Goal: Task Accomplishment & Management: Manage account settings

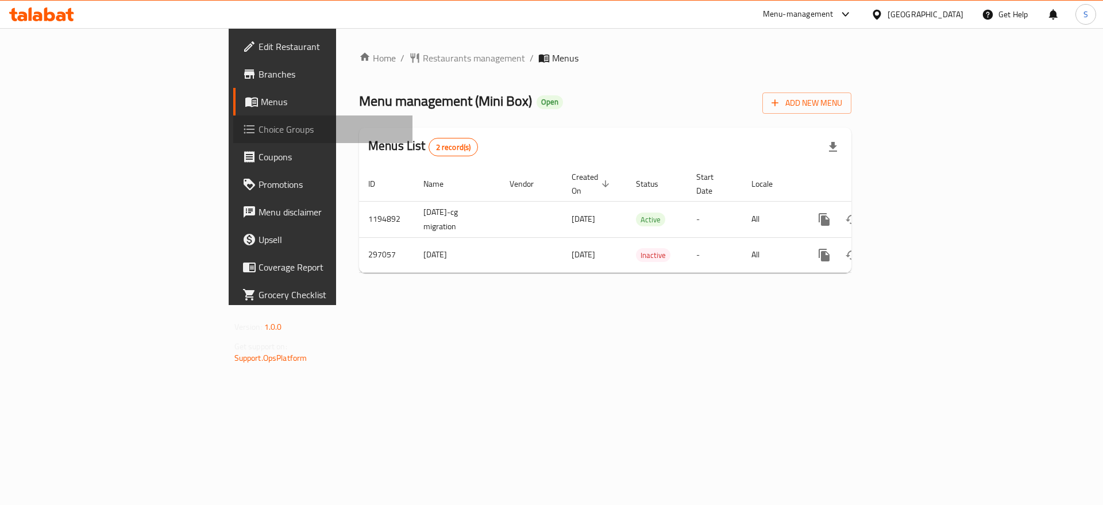
click at [258, 135] on span "Choice Groups" at bounding box center [330, 129] width 145 height 14
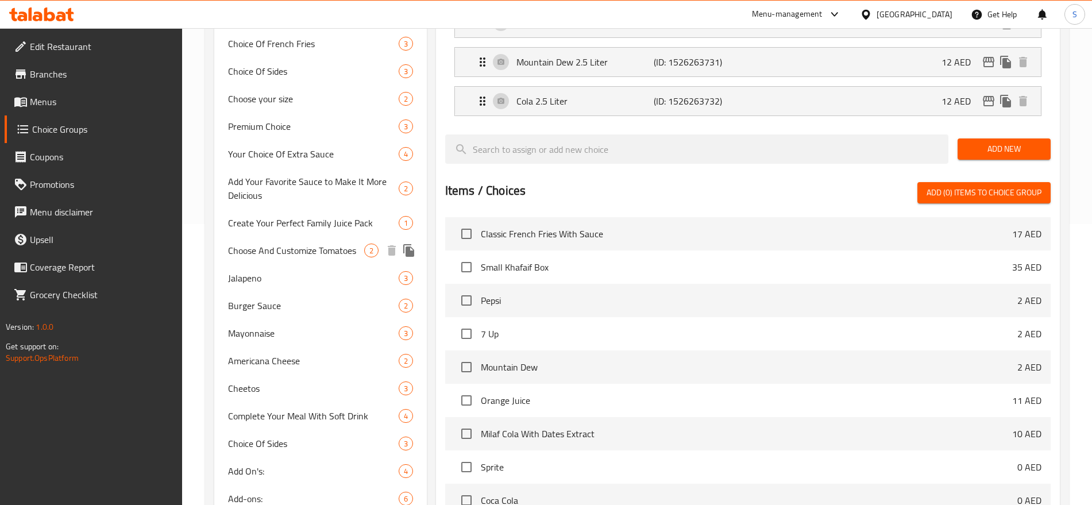
scroll to position [287, 0]
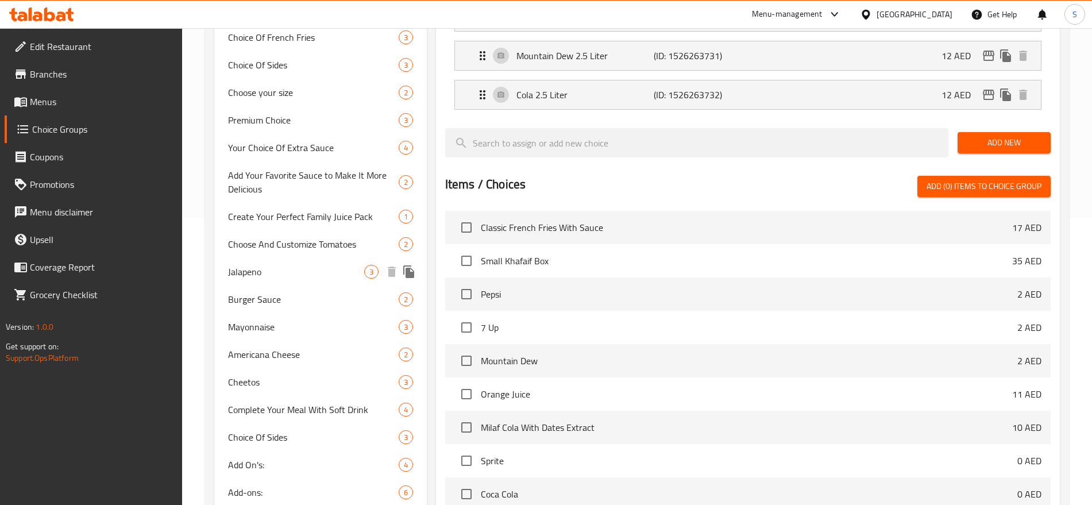
click at [279, 262] on div "Jalapeno 3" at bounding box center [320, 272] width 212 height 28
type input "Jalapeno"
type input "هالبينو"
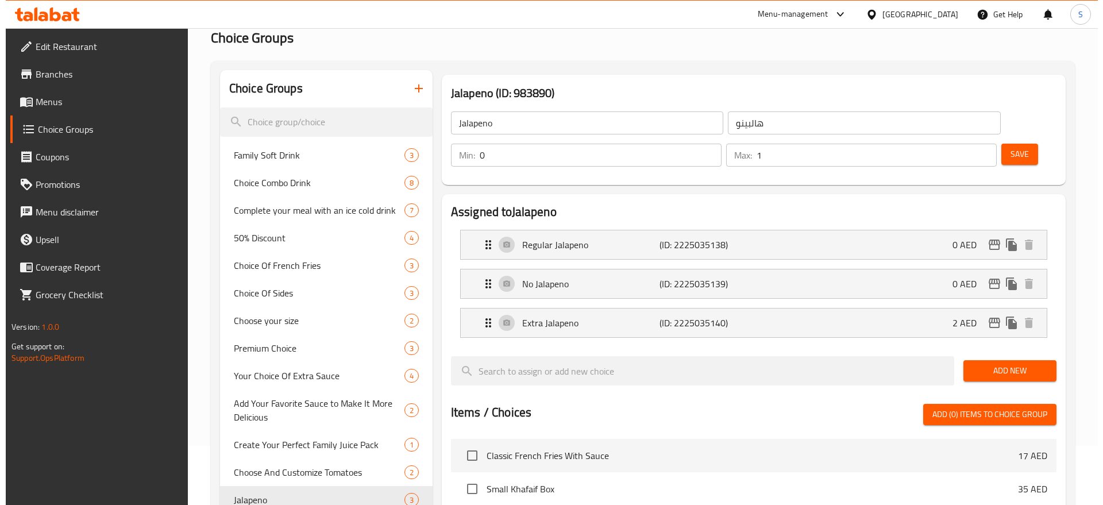
scroll to position [0, 0]
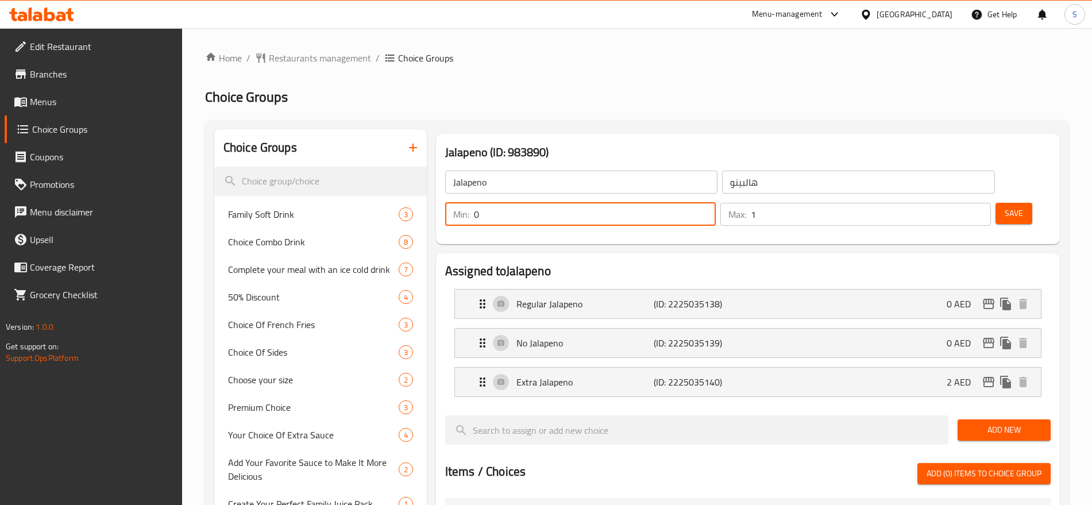
drag, startPoint x: 881, startPoint y: 181, endPoint x: 888, endPoint y: 181, distance: 6.9
click at [716, 203] on input "0" at bounding box center [595, 214] width 242 height 23
type input "1"
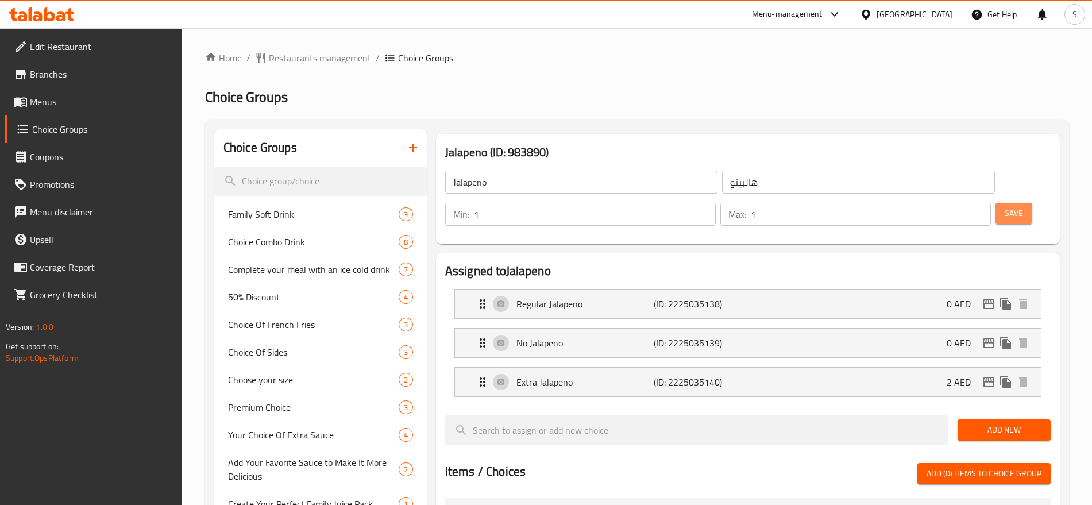
click at [1004, 206] on span "Save" at bounding box center [1013, 213] width 18 height 14
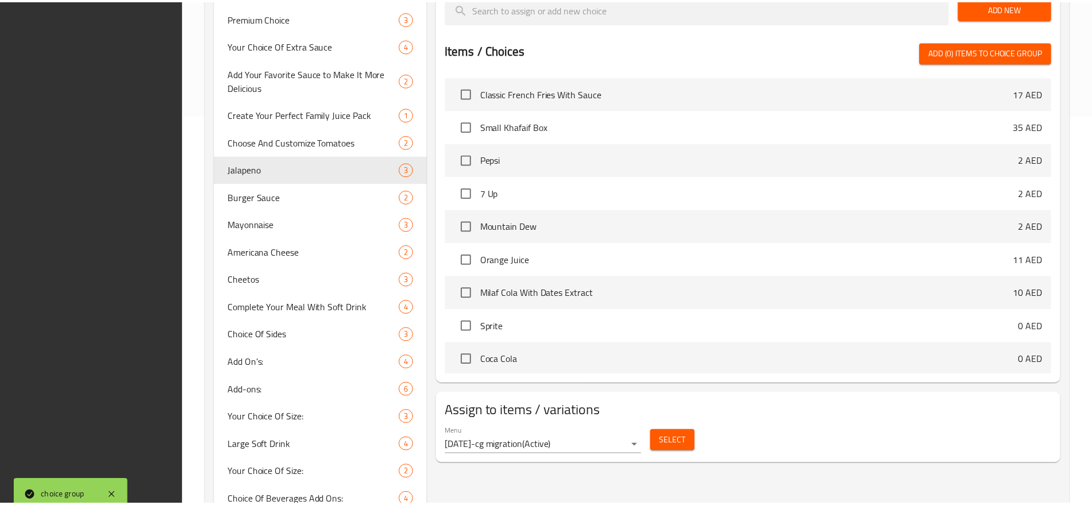
scroll to position [435, 0]
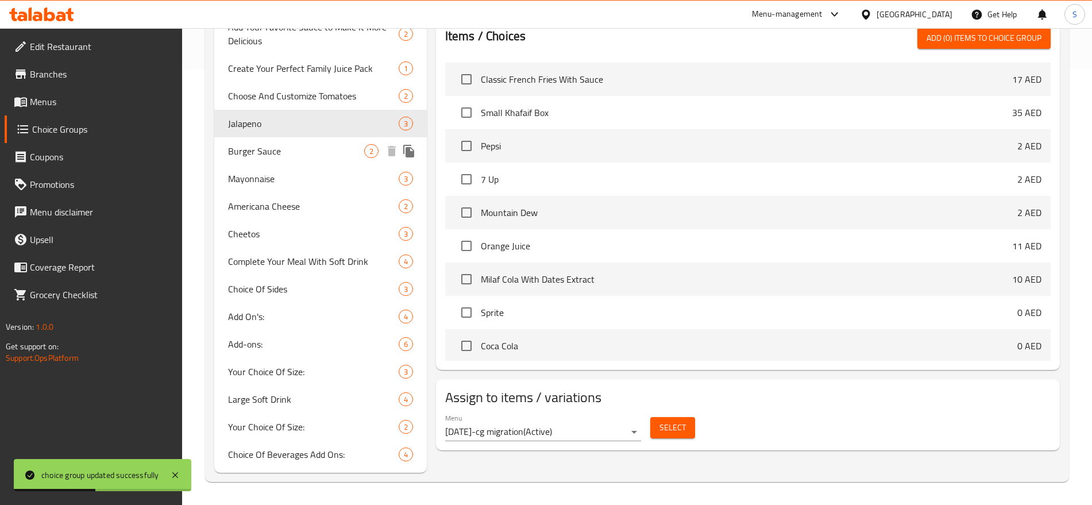
click at [294, 154] on span "Burger Sauce" at bounding box center [296, 151] width 136 height 14
type input "Burger Sauce"
type input "صلصة برجر"
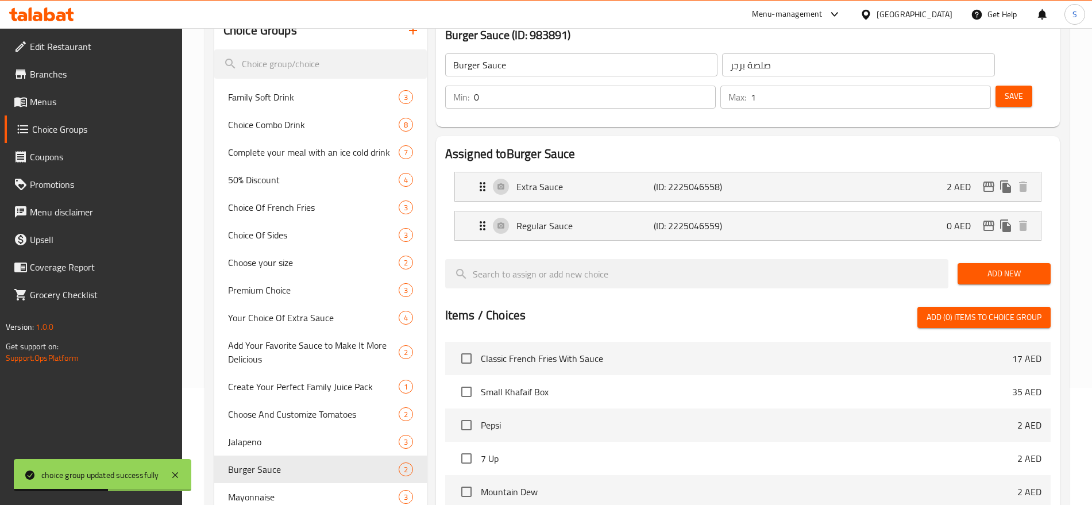
scroll to position [5, 0]
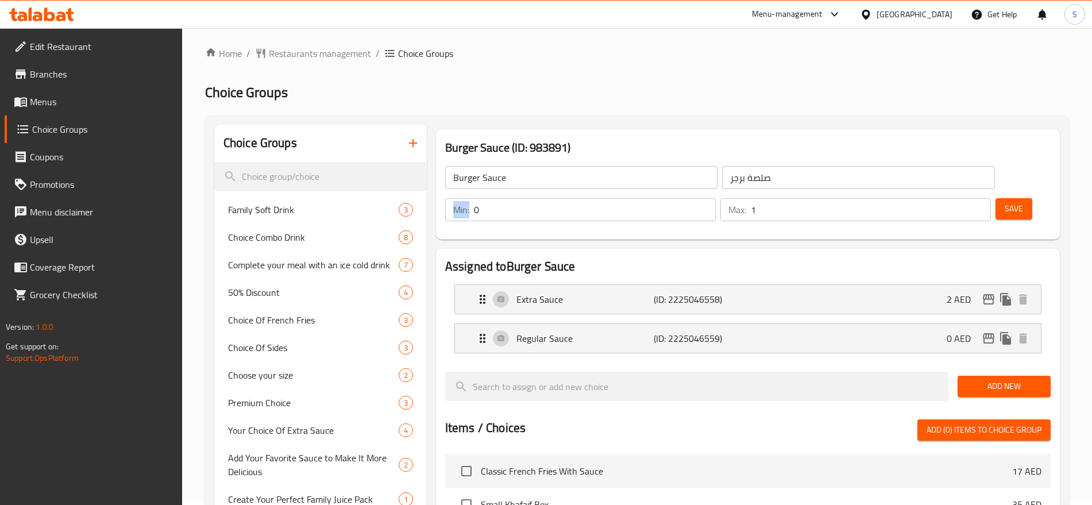
drag, startPoint x: 875, startPoint y: 174, endPoint x: 892, endPoint y: 181, distance: 18.6
click at [716, 198] on div "Min: 0 ​" at bounding box center [580, 209] width 270 height 23
drag, startPoint x: 887, startPoint y: 178, endPoint x: 875, endPoint y: 181, distance: 12.0
click at [716, 198] on div "Min: 0 ​" at bounding box center [580, 209] width 270 height 23
type input "1"
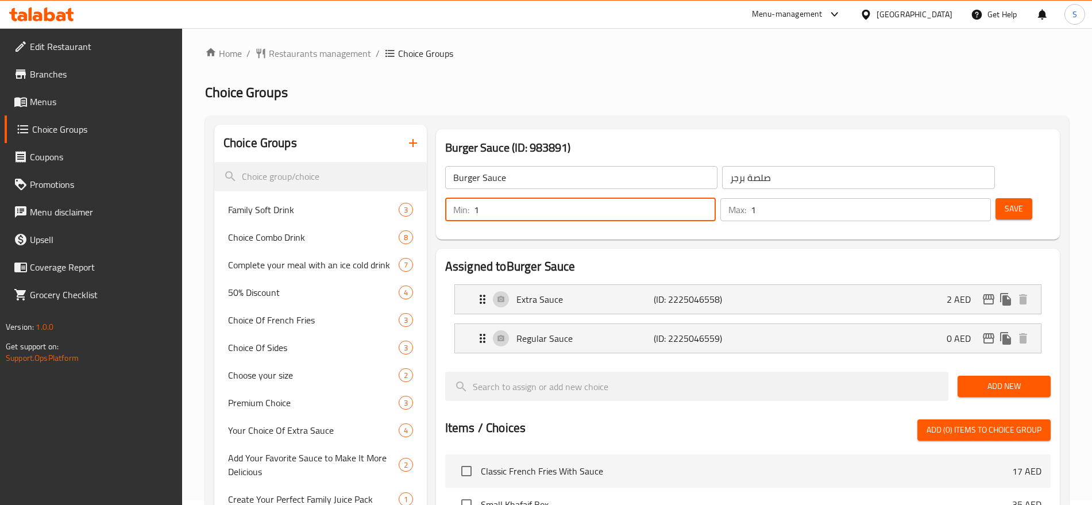
click at [1004, 198] on button "Save" at bounding box center [1013, 208] width 37 height 21
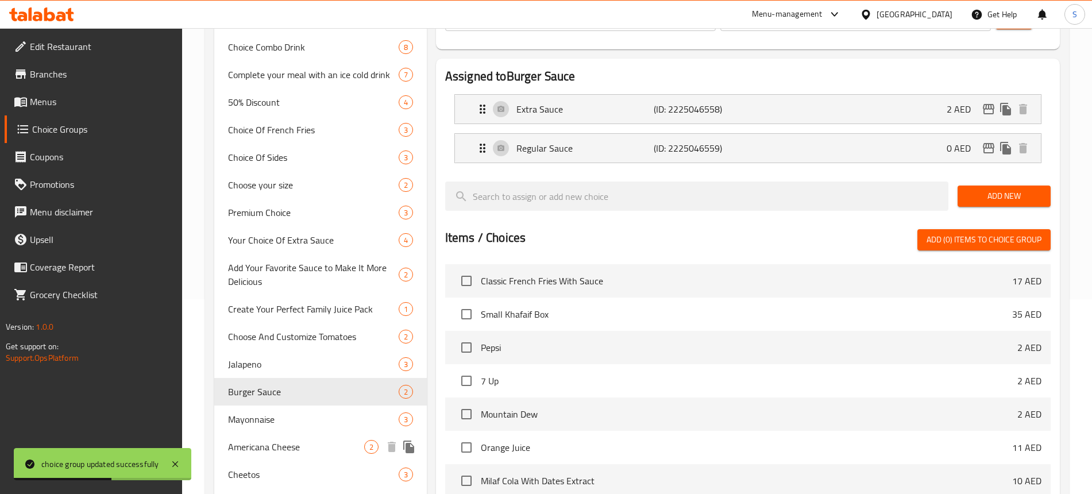
scroll to position [220, 0]
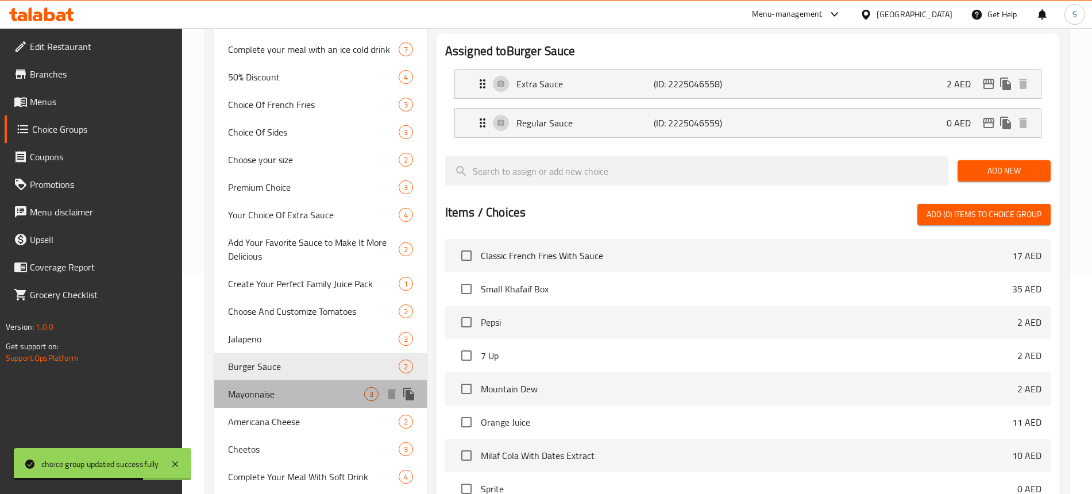
click at [275, 400] on span "Mayonnaise" at bounding box center [296, 394] width 136 height 14
type input "Mayonnaise"
type input "مايونيز"
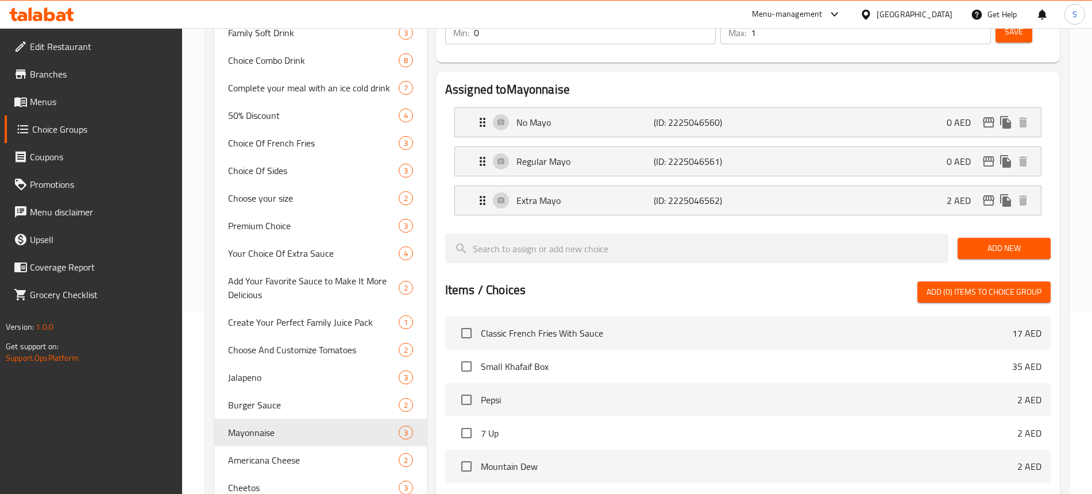
scroll to position [76, 0]
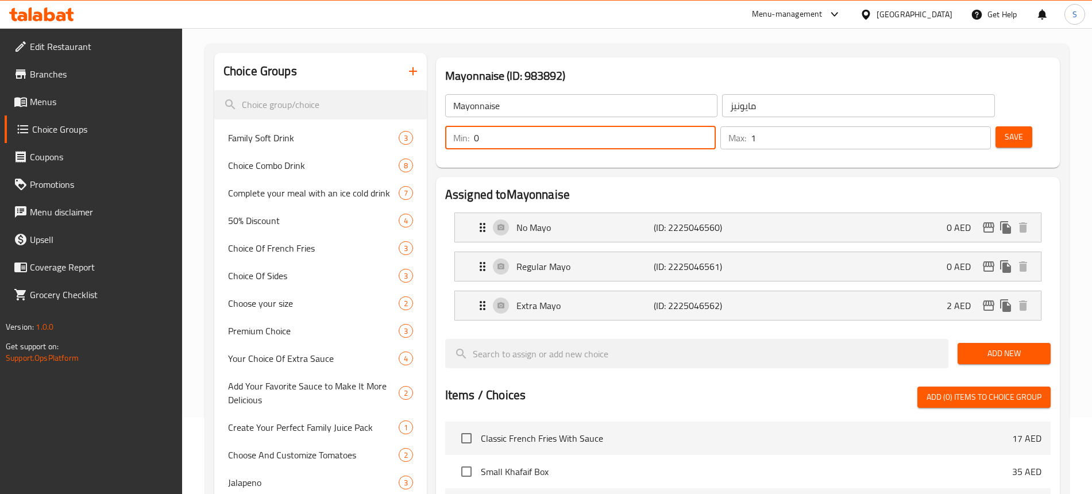
drag, startPoint x: 888, startPoint y: 102, endPoint x: 902, endPoint y: 107, distance: 14.4
click at [716, 126] on input "0" at bounding box center [595, 137] width 242 height 23
type input "1"
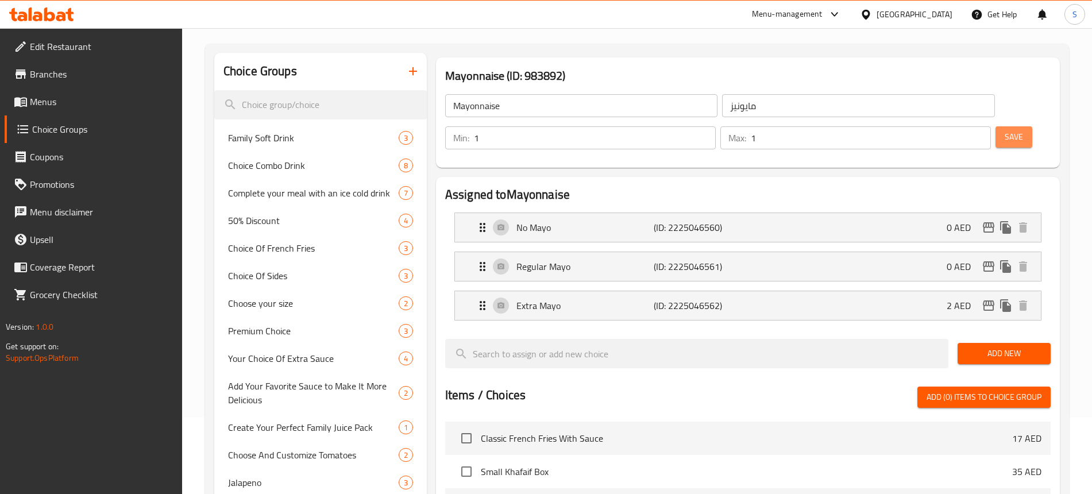
click at [995, 126] on button "Save" at bounding box center [1013, 136] width 37 height 21
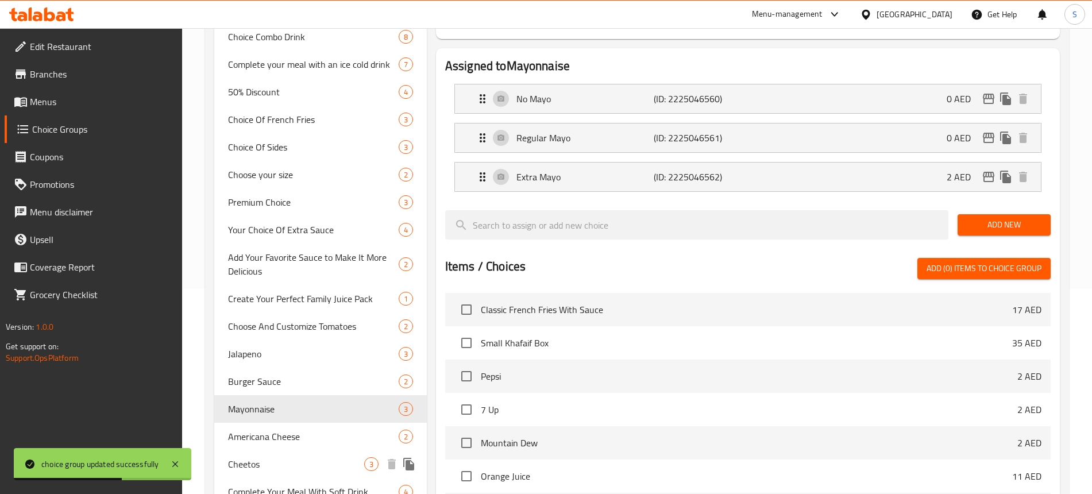
scroll to position [292, 0]
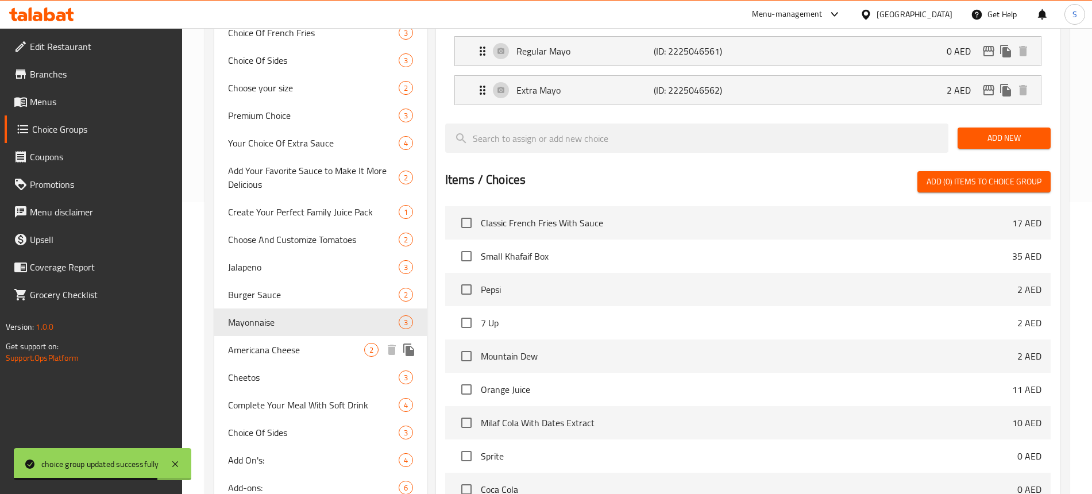
click at [304, 353] on span "Americana Cheese" at bounding box center [296, 350] width 136 height 14
type input "Americana Cheese"
type input "جبنة أمريكانا"
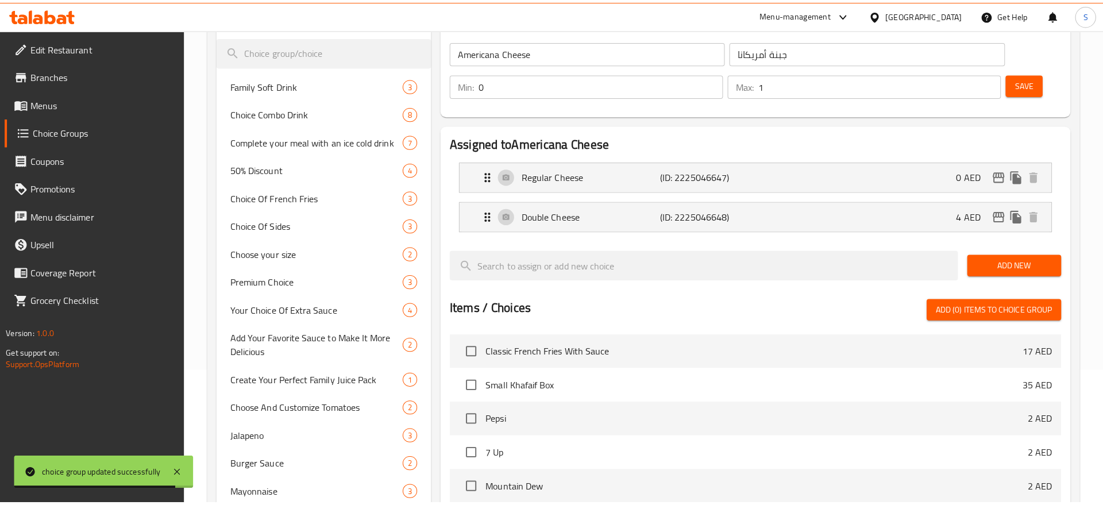
scroll to position [0, 0]
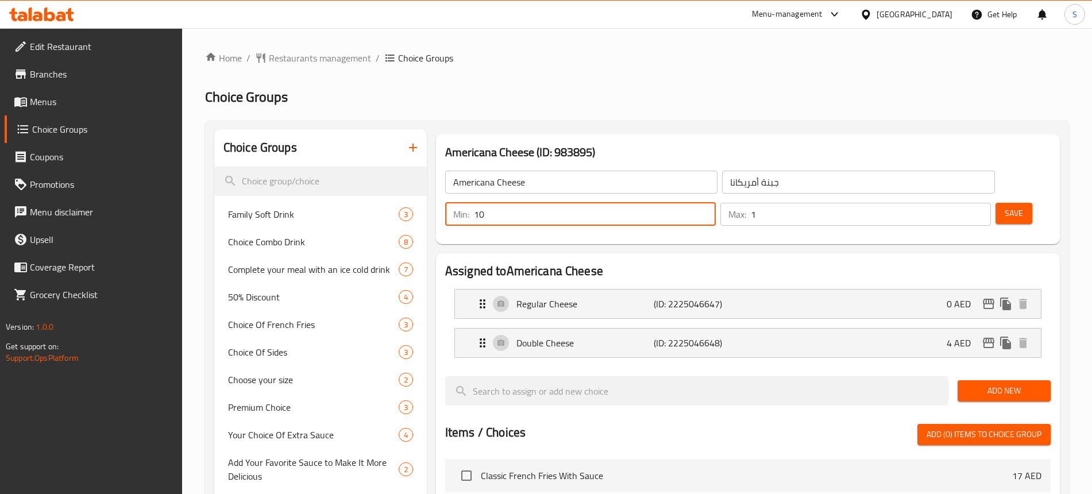
click at [716, 203] on input "10" at bounding box center [595, 214] width 242 height 23
click at [716, 203] on input "9" at bounding box center [595, 214] width 242 height 23
click at [716, 203] on input "8" at bounding box center [595, 214] width 242 height 23
click at [716, 203] on input "0" at bounding box center [595, 214] width 242 height 23
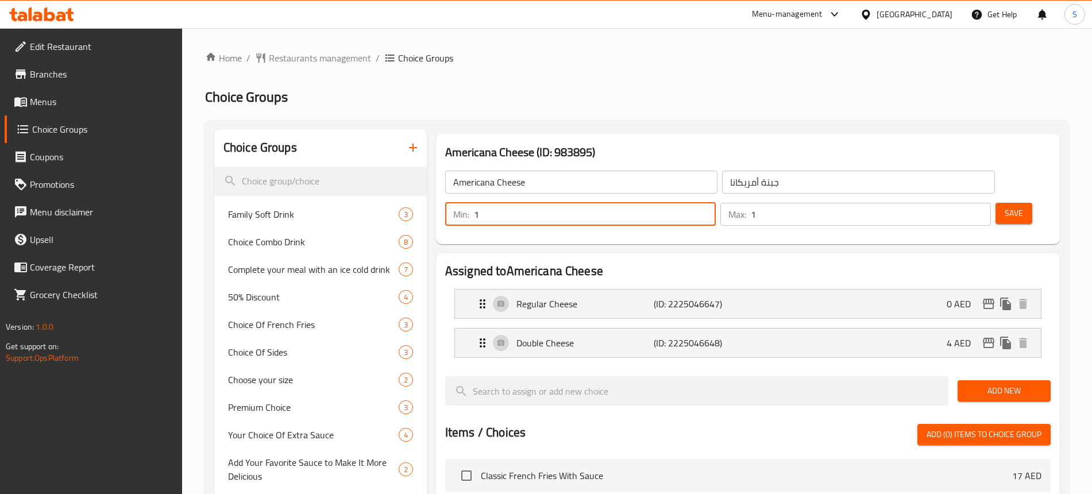
type input "1"
click at [716, 203] on input "1" at bounding box center [595, 214] width 242 height 23
click at [995, 203] on button "Save" at bounding box center [1013, 213] width 37 height 21
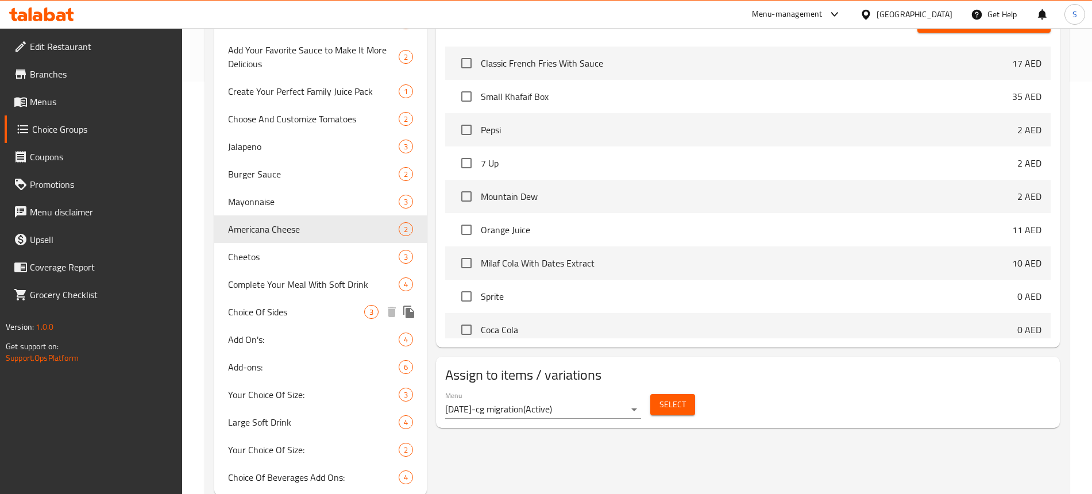
scroll to position [431, 0]
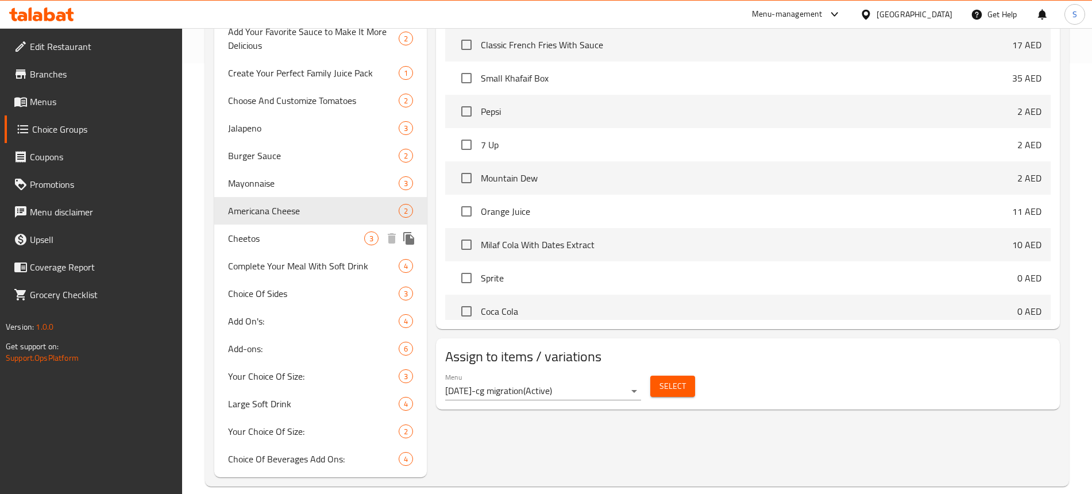
click at [266, 231] on span "Cheetos" at bounding box center [296, 238] width 136 height 14
type input "Cheetos"
type input "شيتوس"
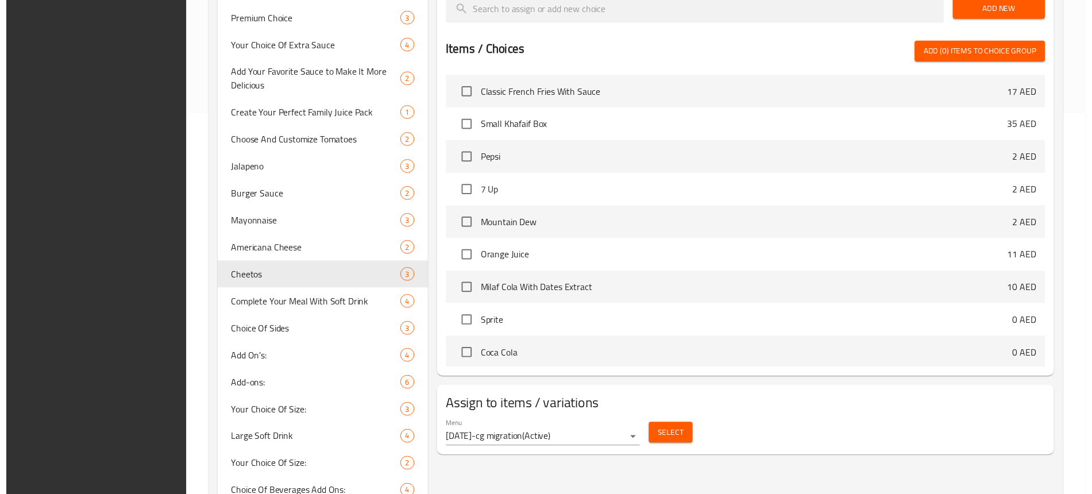
scroll to position [435, 0]
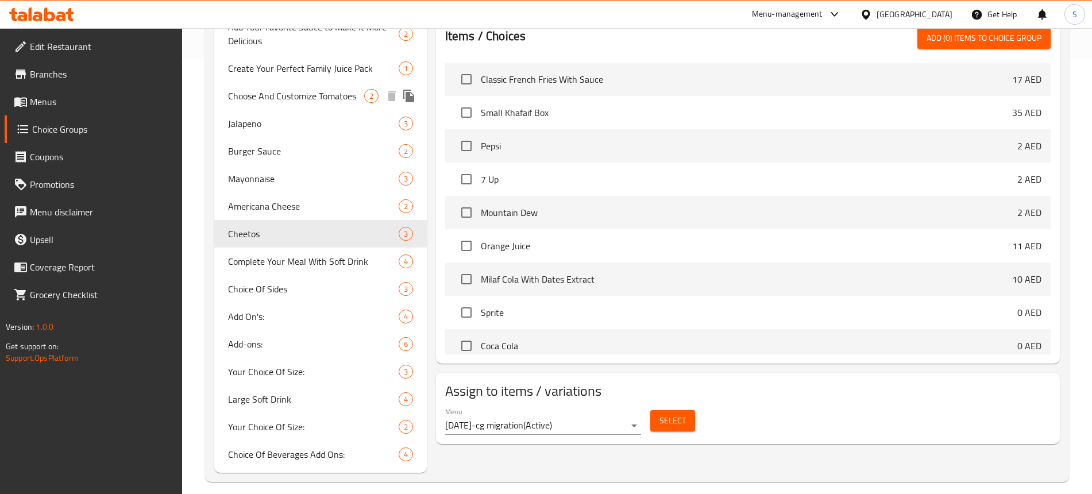
click at [314, 89] on span "Choose And Customize Tomatoes" at bounding box center [296, 96] width 136 height 14
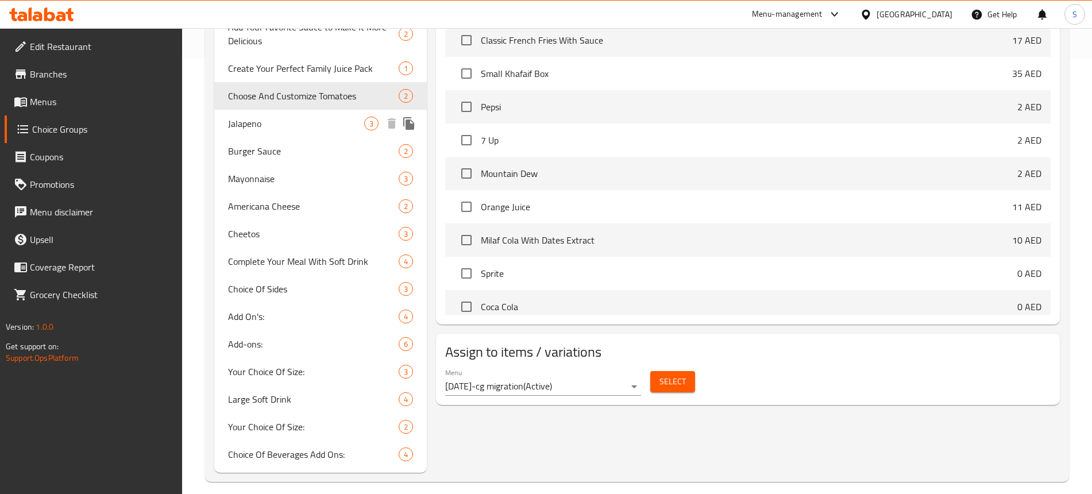
type input "Choose And Customize Tomatoes"
type input "اختر وتخصيص طماطم"
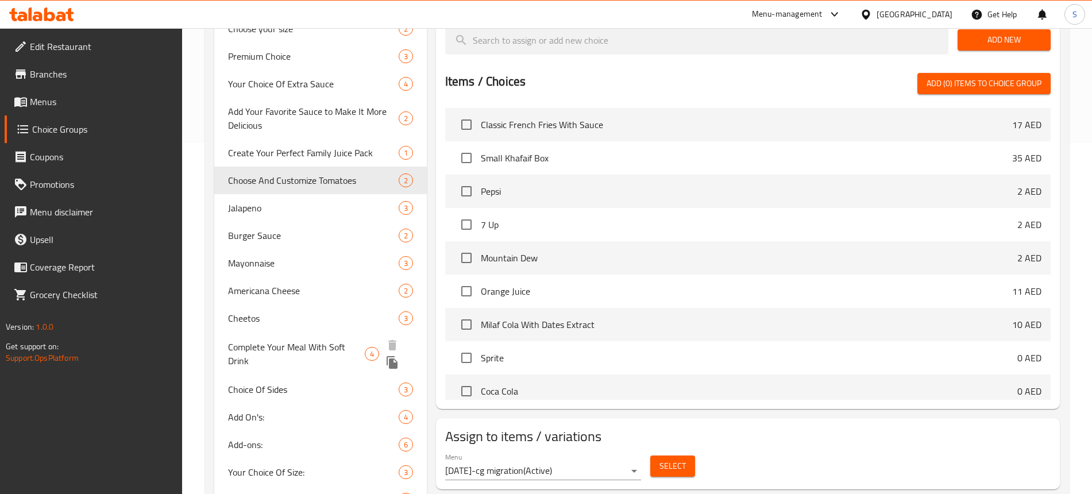
scroll to position [446, 0]
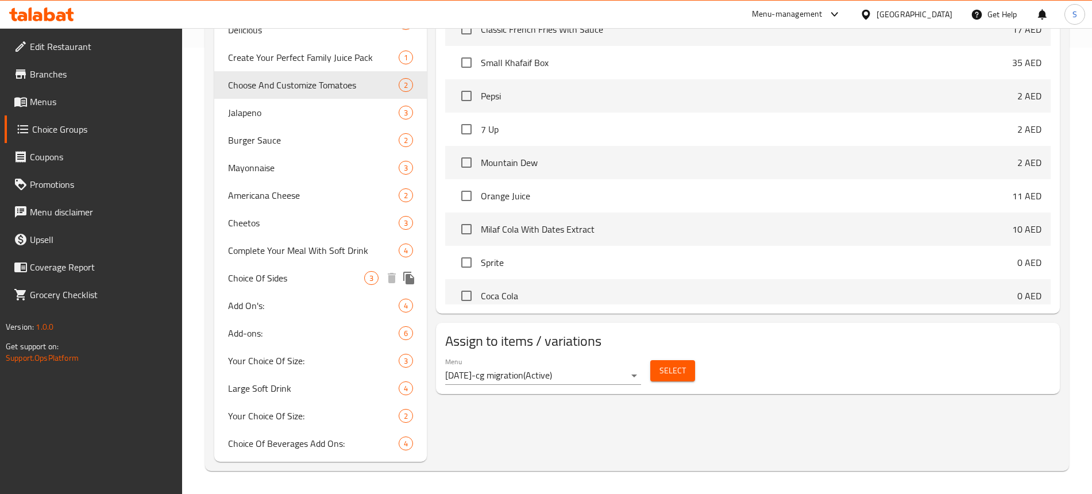
click at [301, 279] on span "Choice Of Sides" at bounding box center [296, 278] width 136 height 14
type input "Choice Of Sides"
type input "اختيار جانبية"
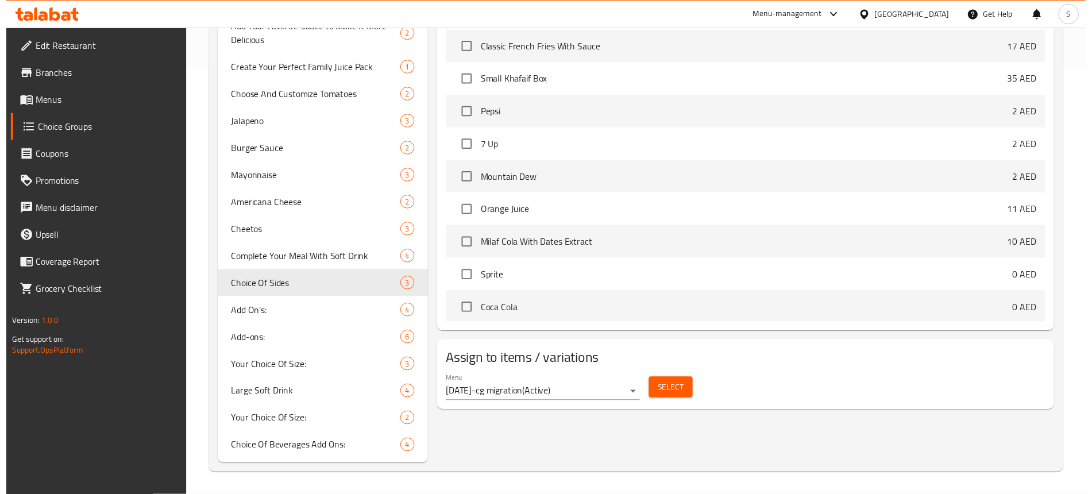
scroll to position [0, 0]
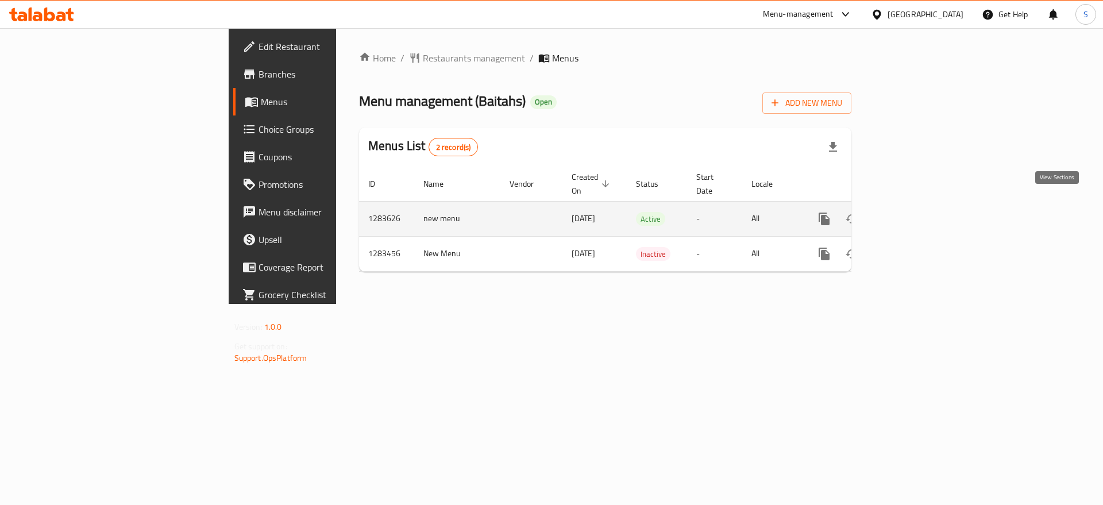
click at [914, 212] on icon "enhanced table" at bounding box center [907, 219] width 14 height 14
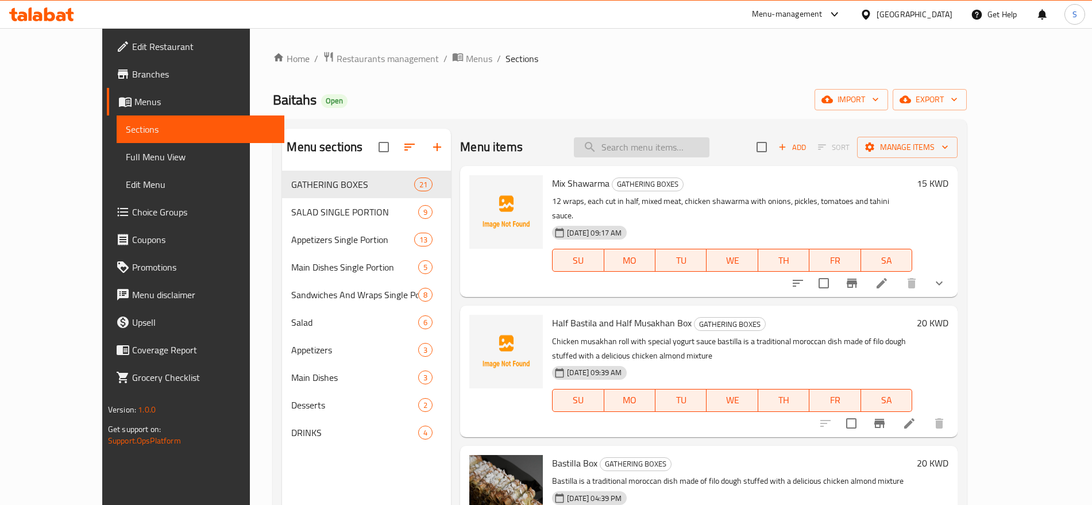
click at [639, 150] on input "search" at bounding box center [642, 147] width 136 height 20
paste input "760458"
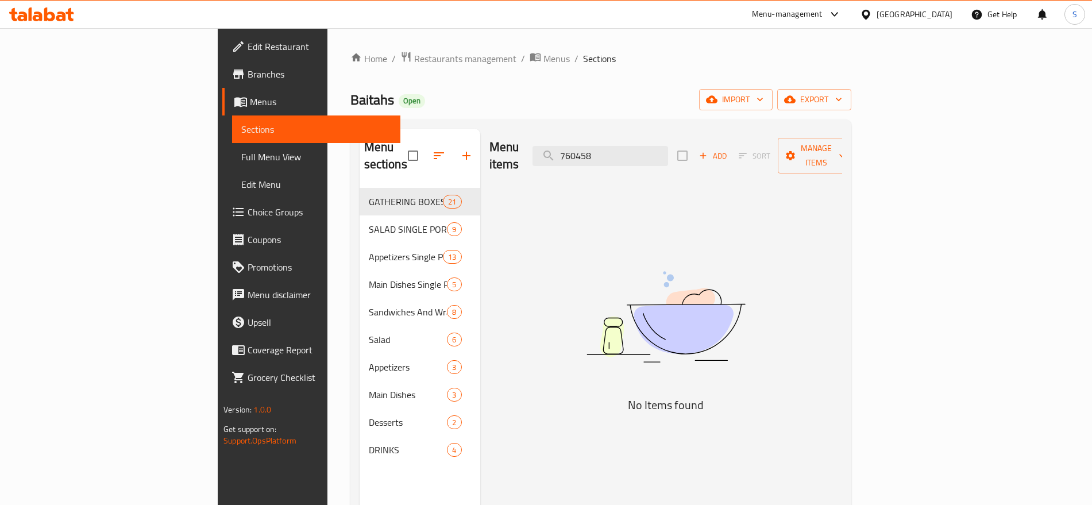
click at [647, 136] on div "Menu items 760458 Add Sort Manage items" at bounding box center [665, 156] width 353 height 55
click at [648, 146] on input "760458" at bounding box center [600, 156] width 136 height 20
paste input "Kinza Citrus"
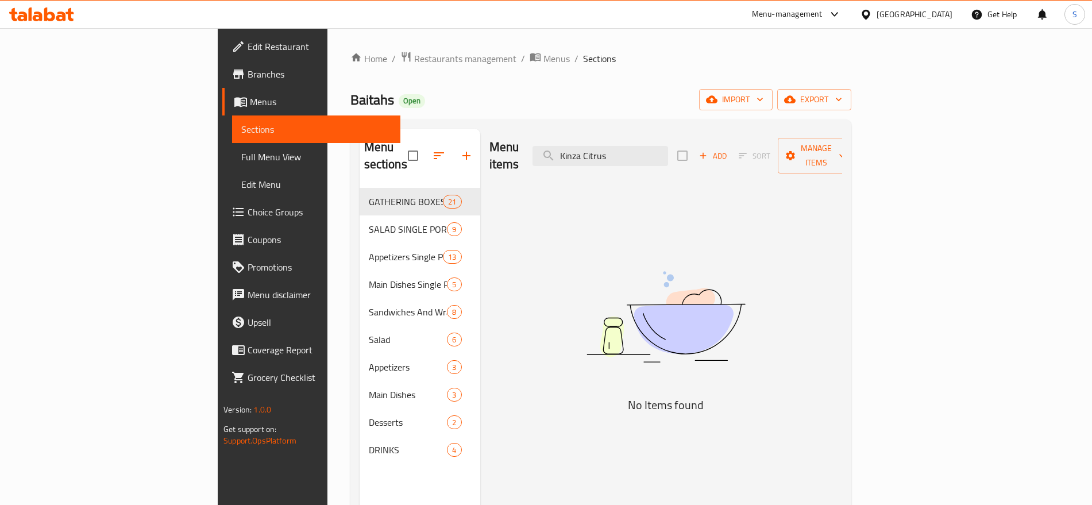
click at [788, 241] on img at bounding box center [665, 317] width 287 height 152
click at [628, 182] on div "Menu items Kinza Citrus Add Sort Manage items No Items found" at bounding box center [661, 381] width 362 height 505
click at [664, 150] on input "Kinza Citrus" at bounding box center [600, 156] width 136 height 20
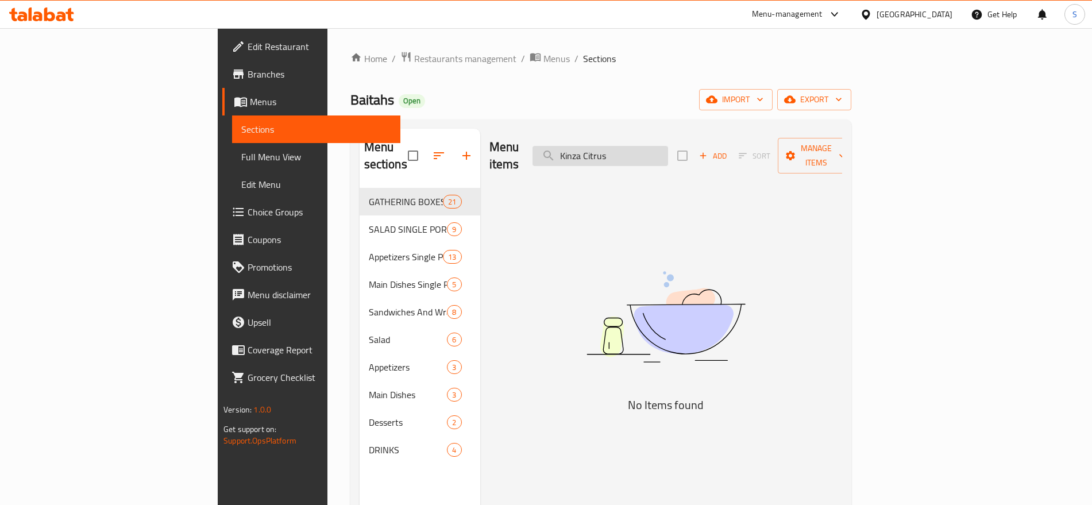
click at [644, 152] on input "Kinza Citrus" at bounding box center [600, 156] width 136 height 20
paste input "كينزا حمضيات"
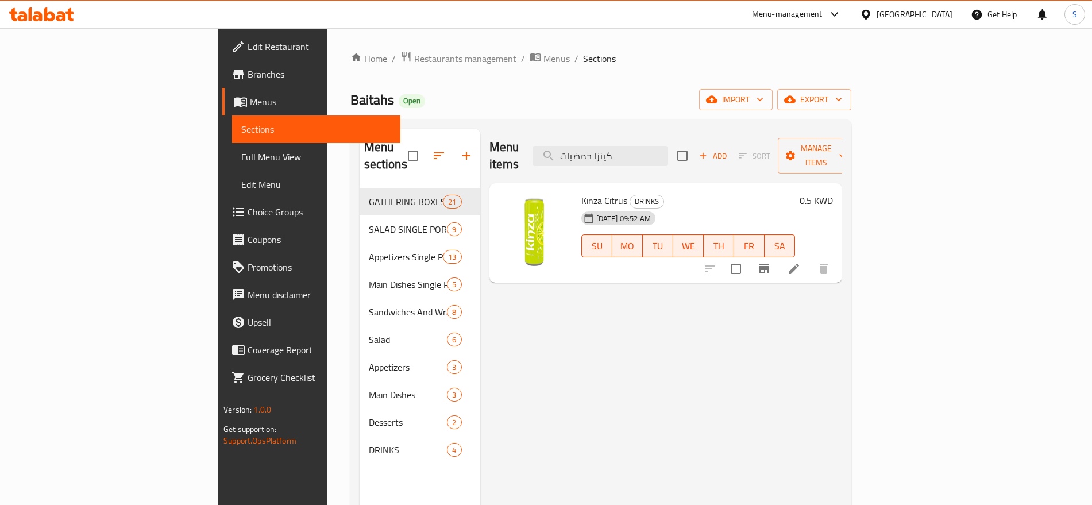
type input "كينزا حمضيات"
click at [810, 258] on li at bounding box center [794, 268] width 32 height 21
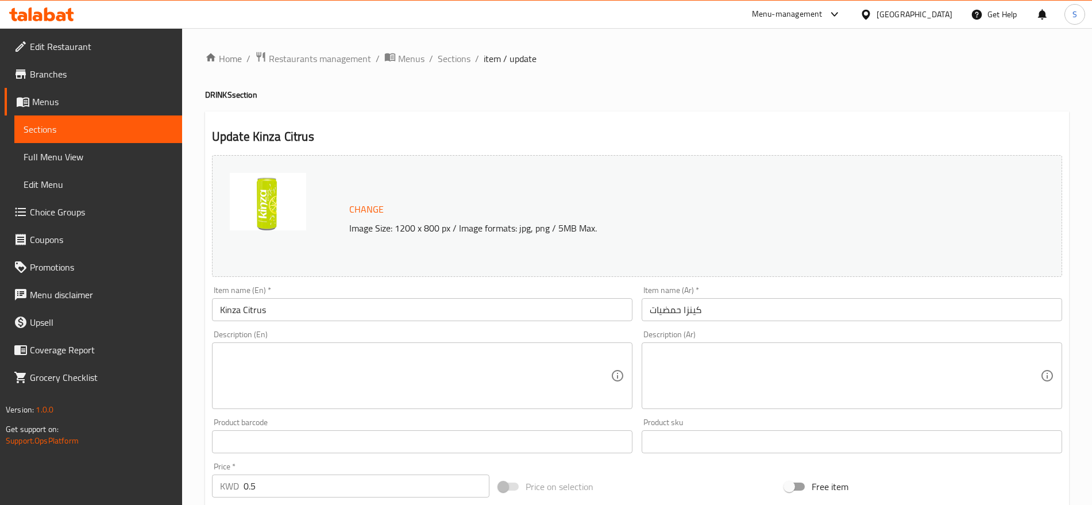
click at [692, 140] on h2 "Update Kinza Citrus" at bounding box center [637, 136] width 850 height 17
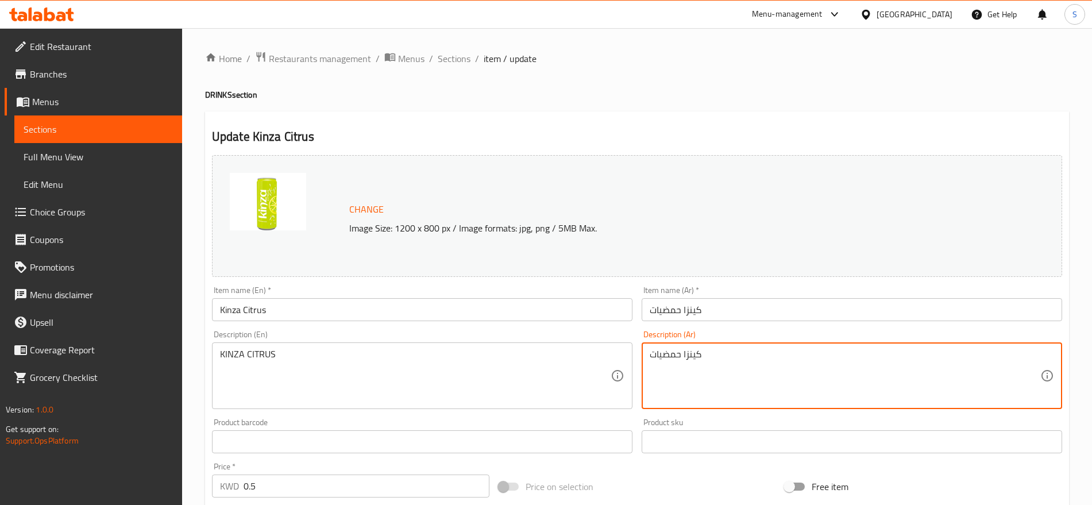
drag, startPoint x: 751, startPoint y: 364, endPoint x: 571, endPoint y: 345, distance: 180.2
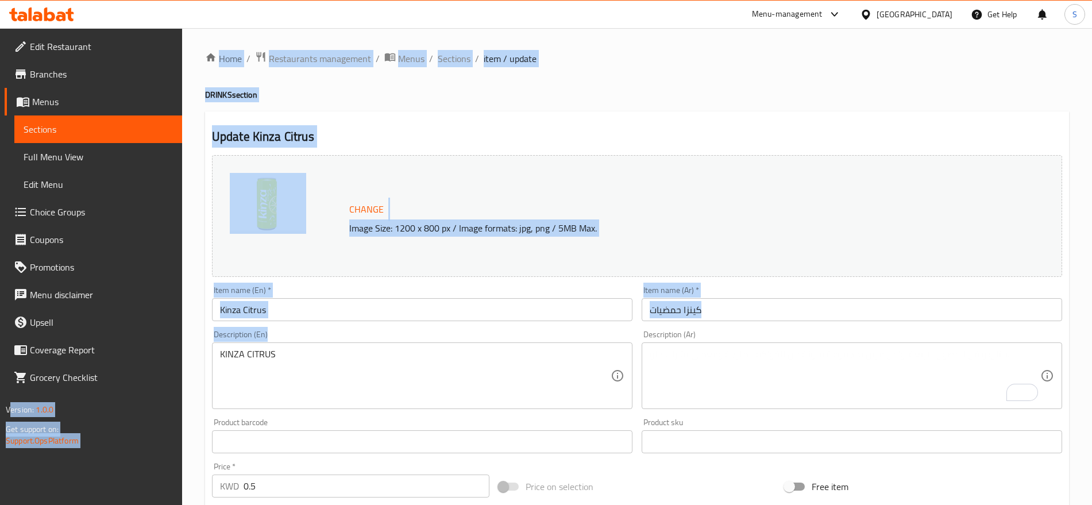
drag, startPoint x: 412, startPoint y: 354, endPoint x: 172, endPoint y: 323, distance: 242.1
click at [172, 323] on div "Edit Restaurant Branches Menus Sections Full Menu View Edit Menu Choice Groups …" at bounding box center [546, 428] width 1092 height 800
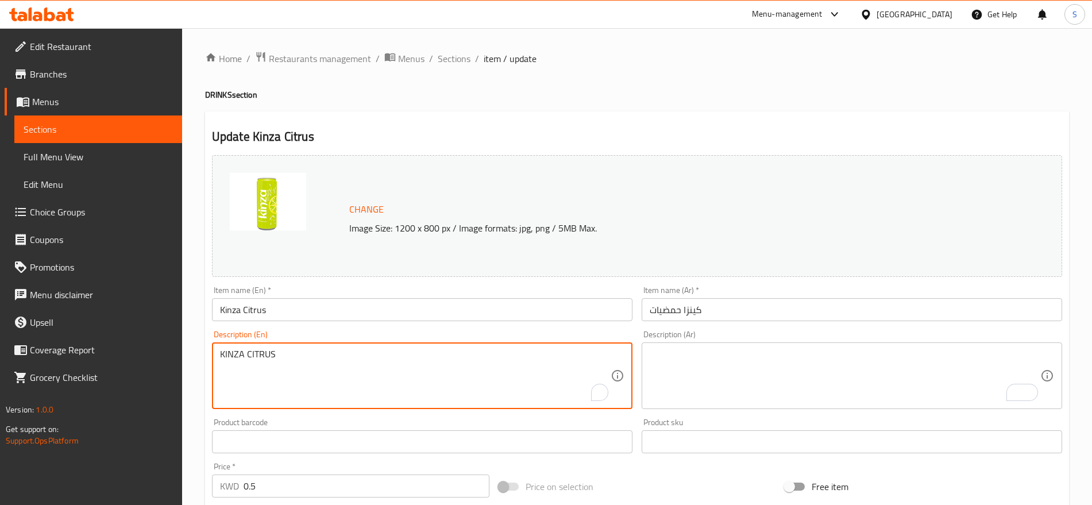
drag, startPoint x: 366, startPoint y: 369, endPoint x: 209, endPoint y: 360, distance: 157.0
click at [209, 360] on div "Description (En) KINZA CITRUS Description (En)" at bounding box center [422, 370] width 430 height 88
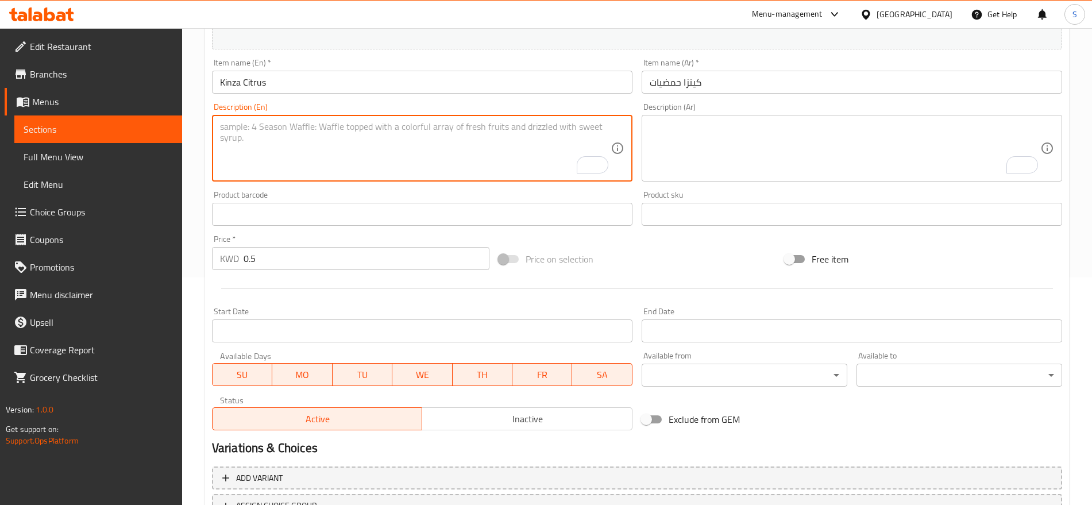
scroll to position [323, 0]
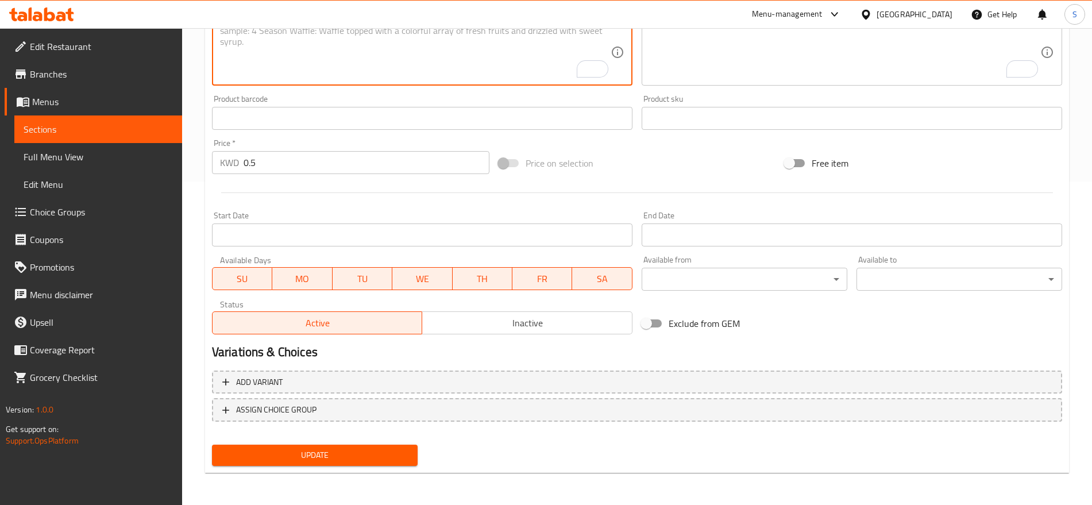
click at [260, 464] on button "Update" at bounding box center [315, 454] width 206 height 21
